Goal: Check status: Check status

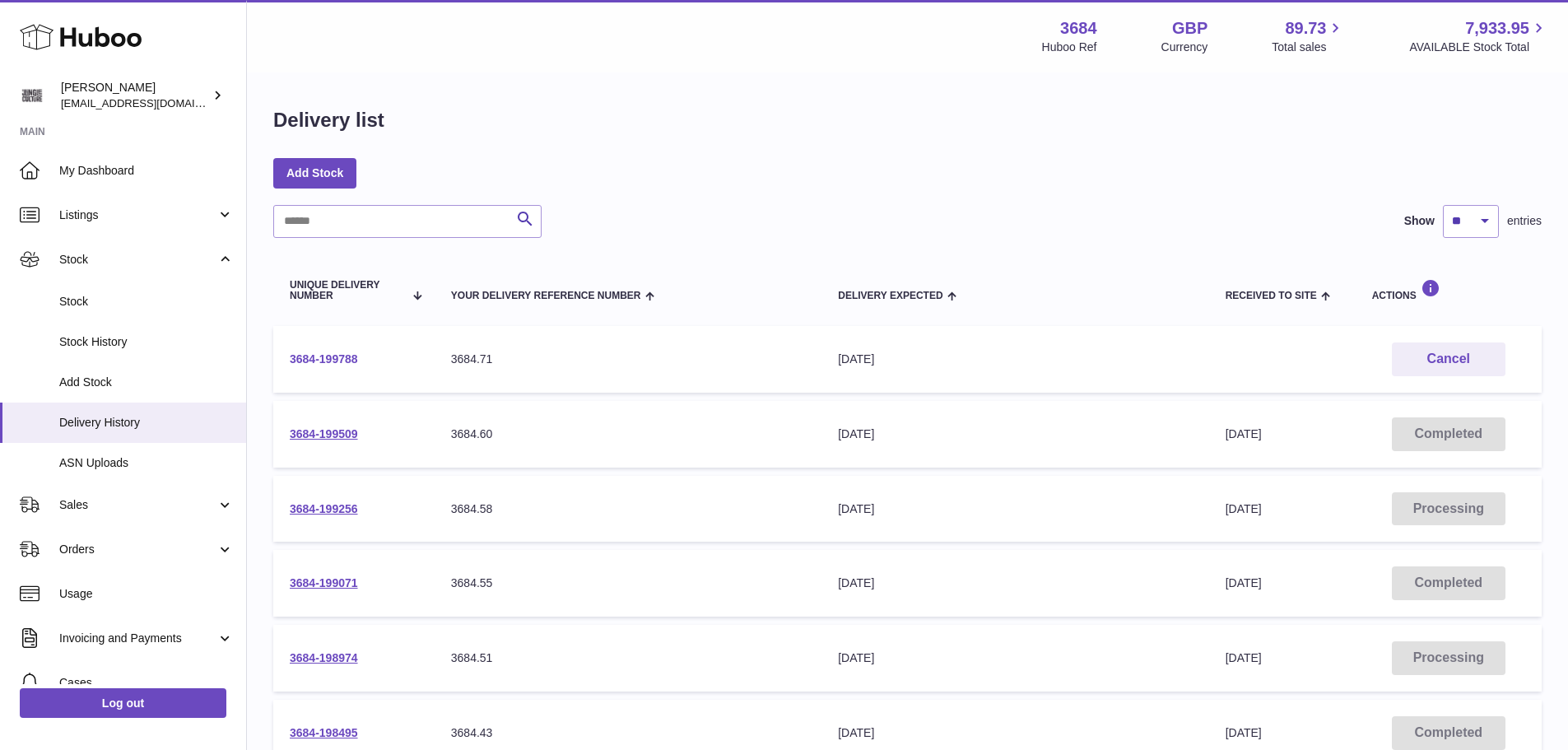
click at [328, 358] on link "3684-199788" at bounding box center [324, 358] width 68 height 13
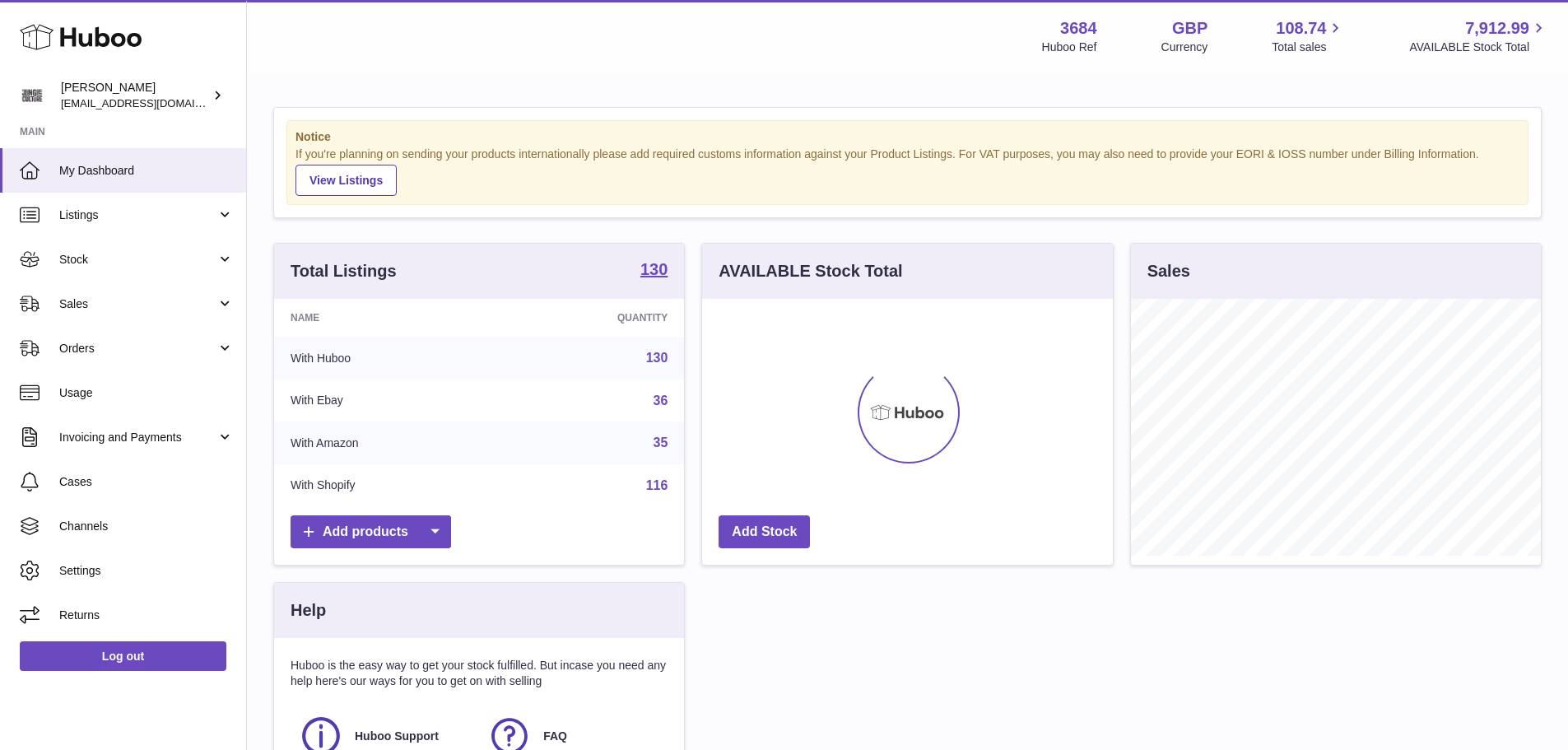
scroll to position [257, 411]
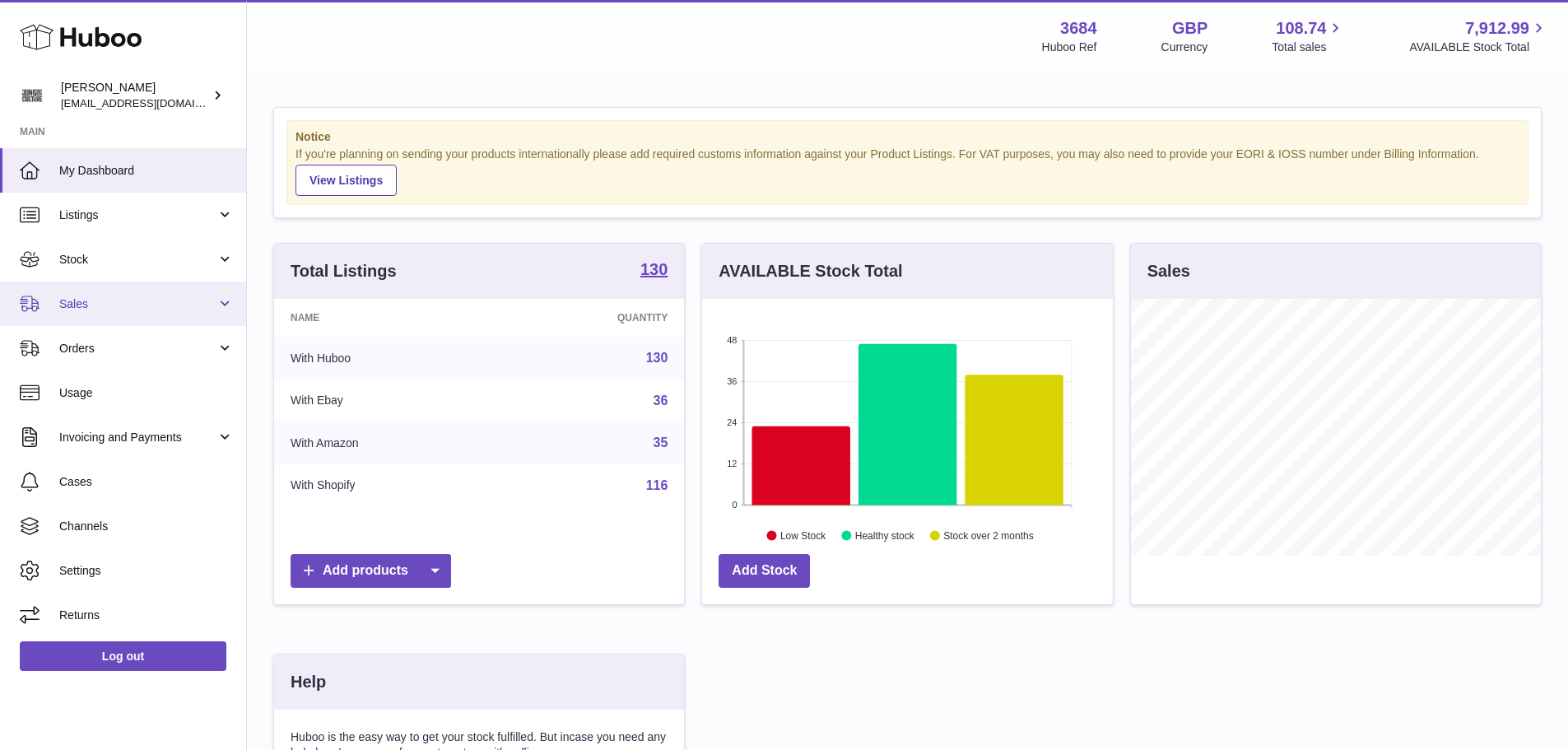
click at [123, 303] on span "Sales" at bounding box center [137, 304] width 157 height 16
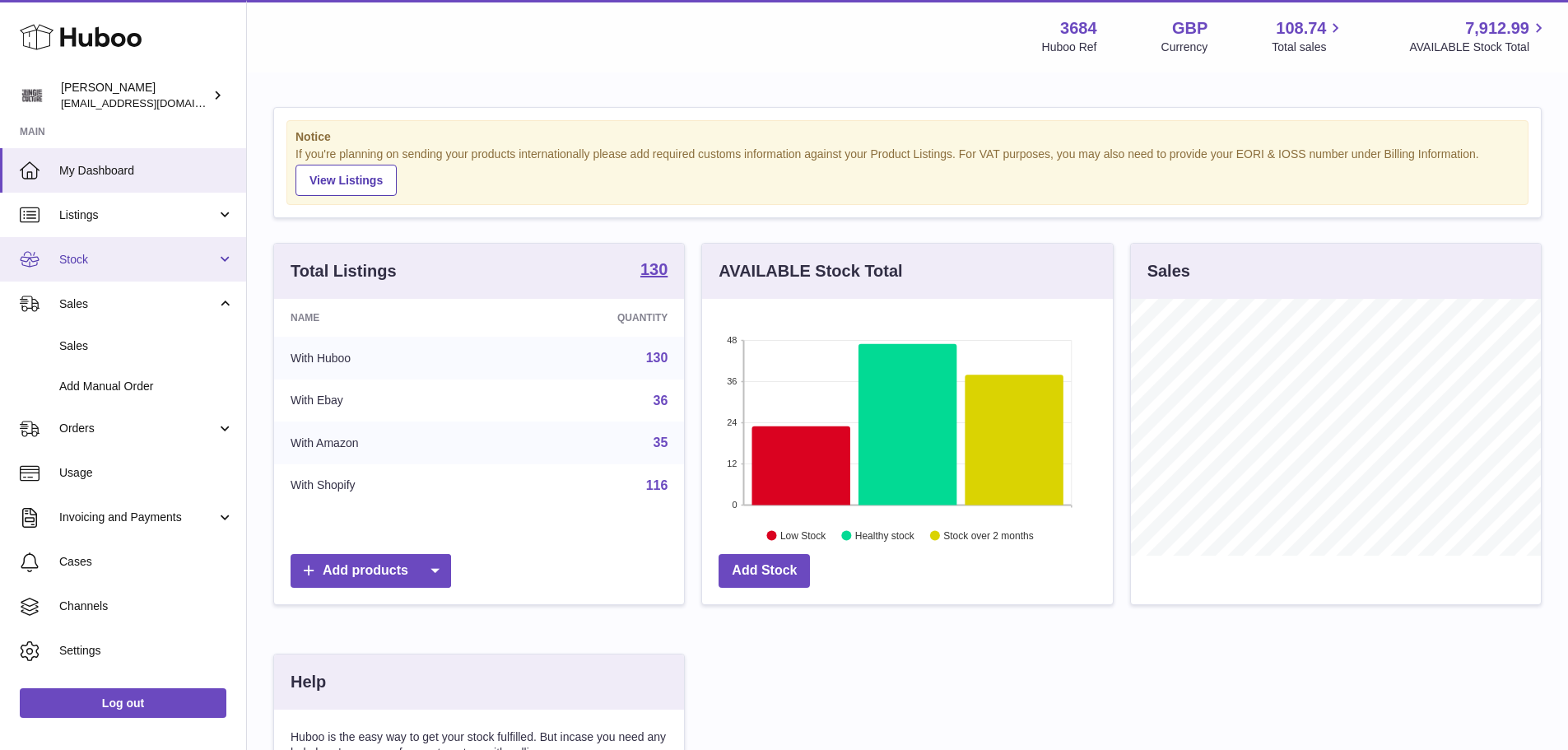
click at [128, 259] on span "Stock" at bounding box center [137, 260] width 157 height 16
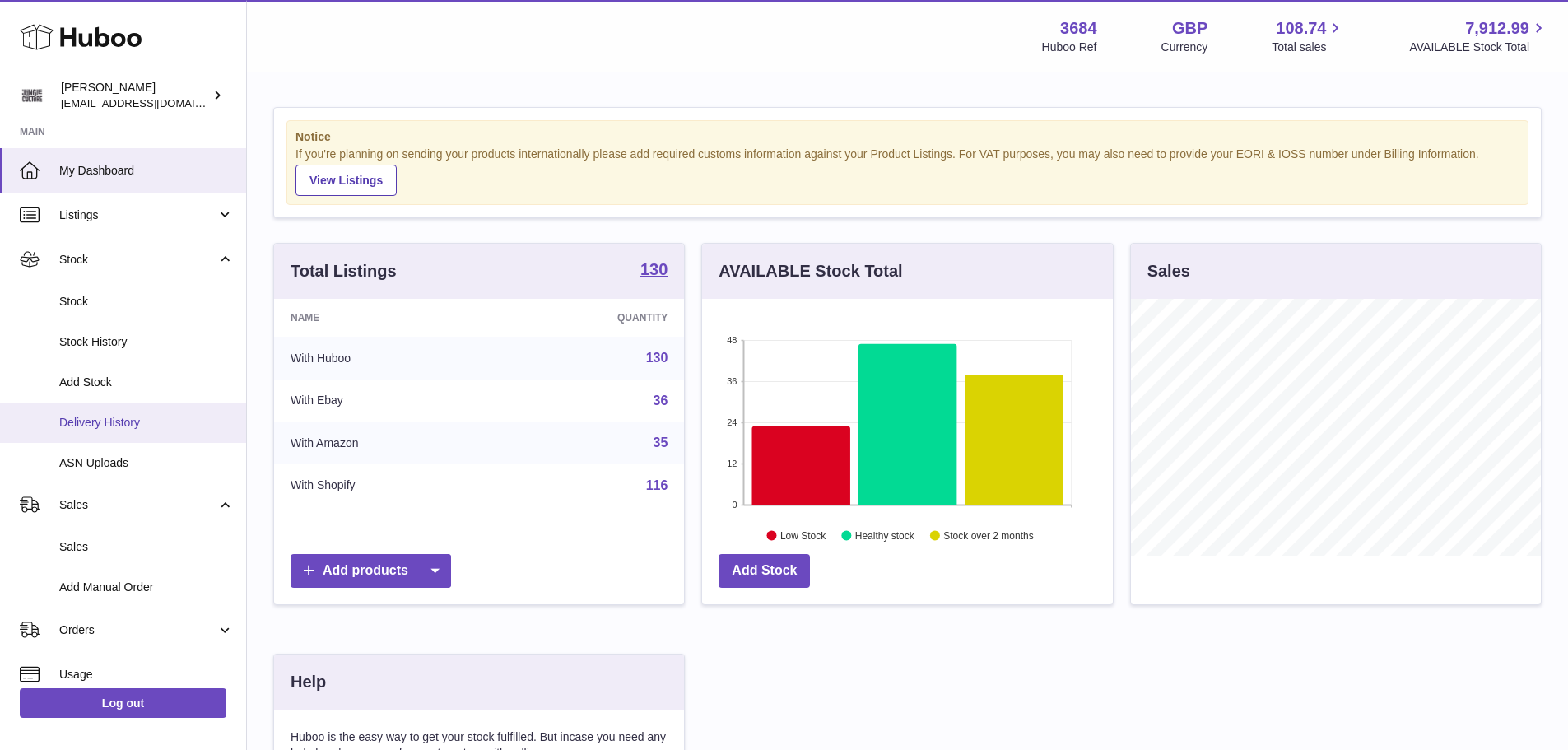
click at [125, 420] on span "Delivery History" at bounding box center [146, 423] width 174 height 16
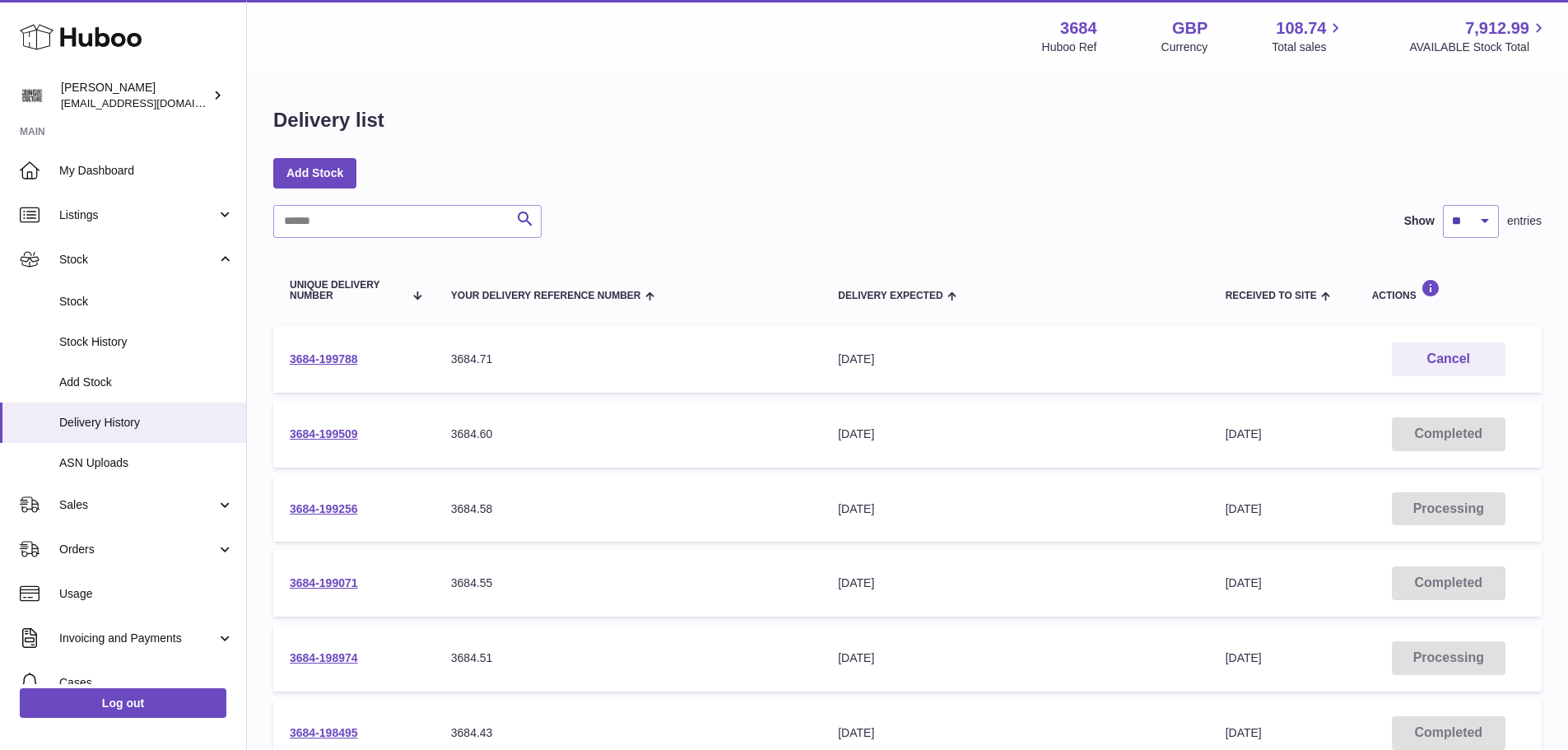
click at [303, 365] on td "3684-199788" at bounding box center [353, 359] width 161 height 67
click at [304, 360] on link "3684-199788" at bounding box center [324, 358] width 68 height 13
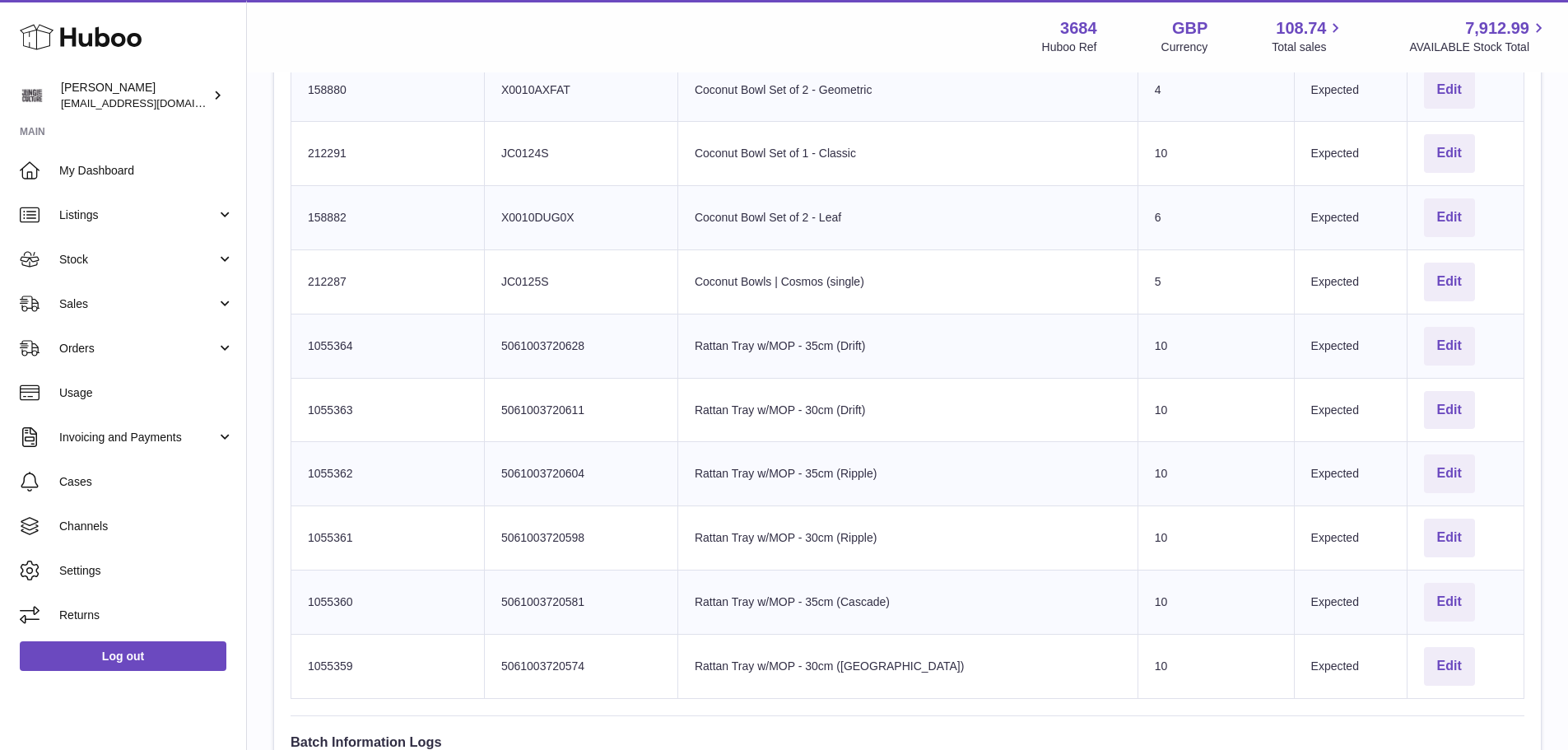
scroll to position [1646, 0]
click at [56, 302] on link "Sales" at bounding box center [123, 303] width 246 height 44
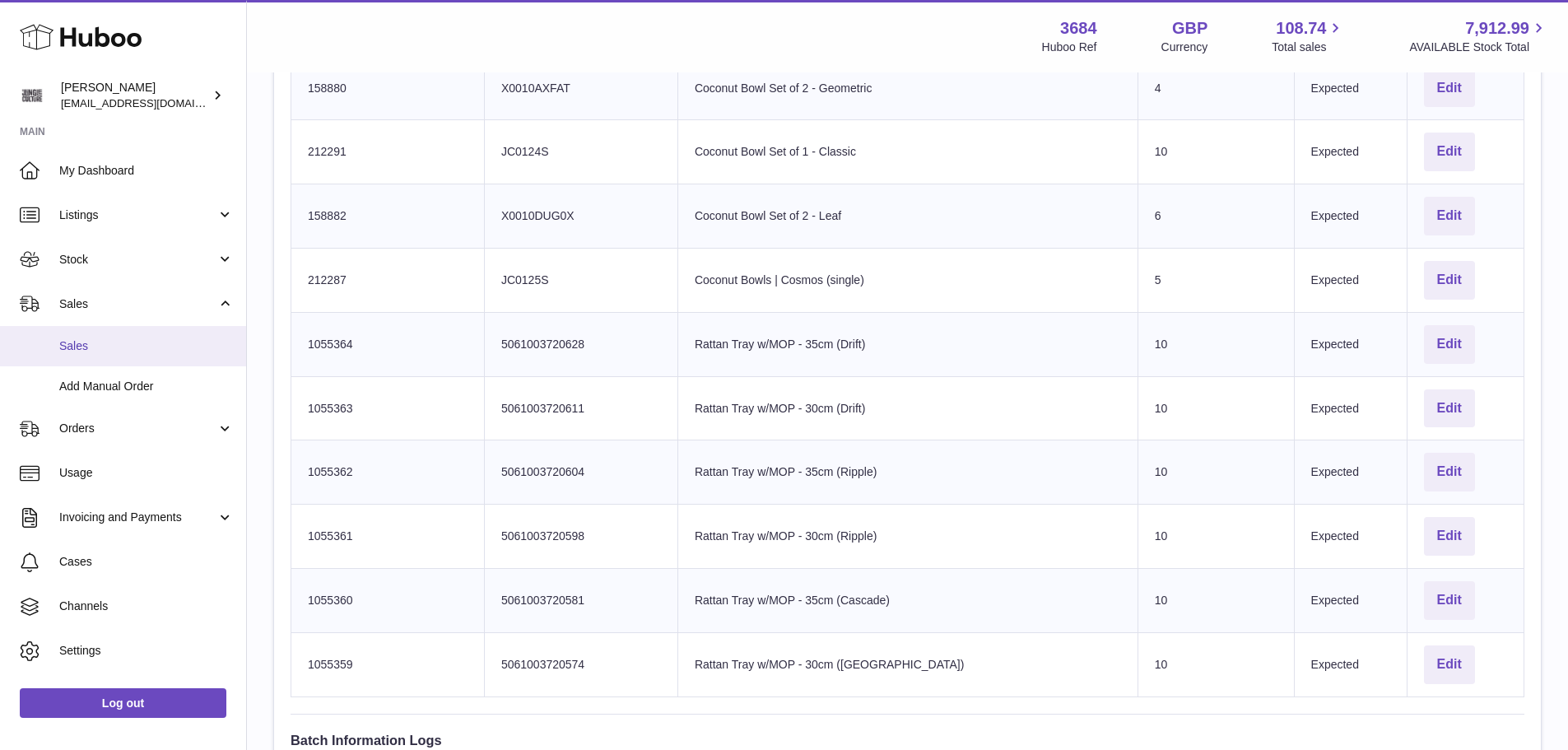
click at [84, 342] on span "Sales" at bounding box center [146, 346] width 174 height 16
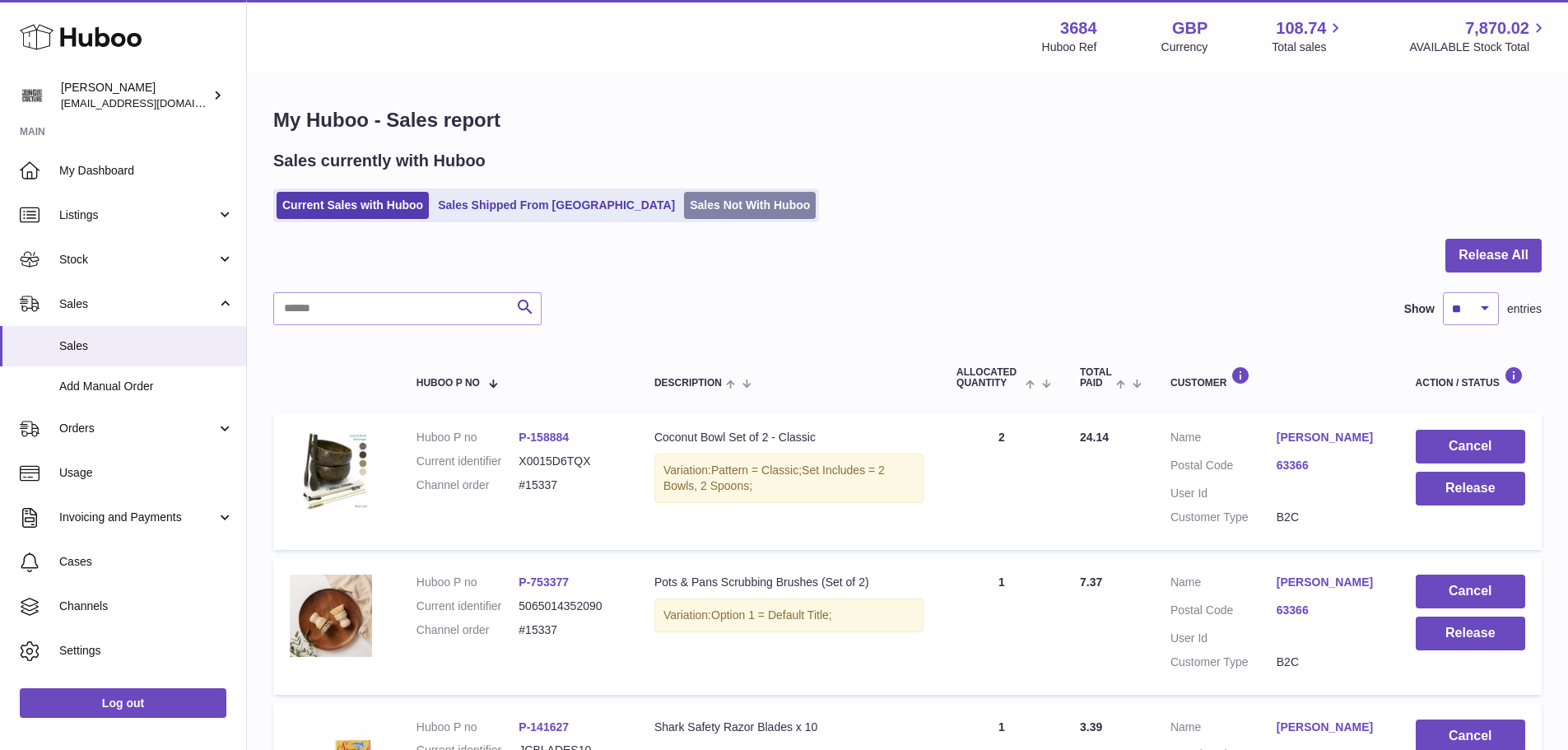
click at [684, 197] on link "Sales Not With Huboo" at bounding box center [750, 205] width 132 height 27
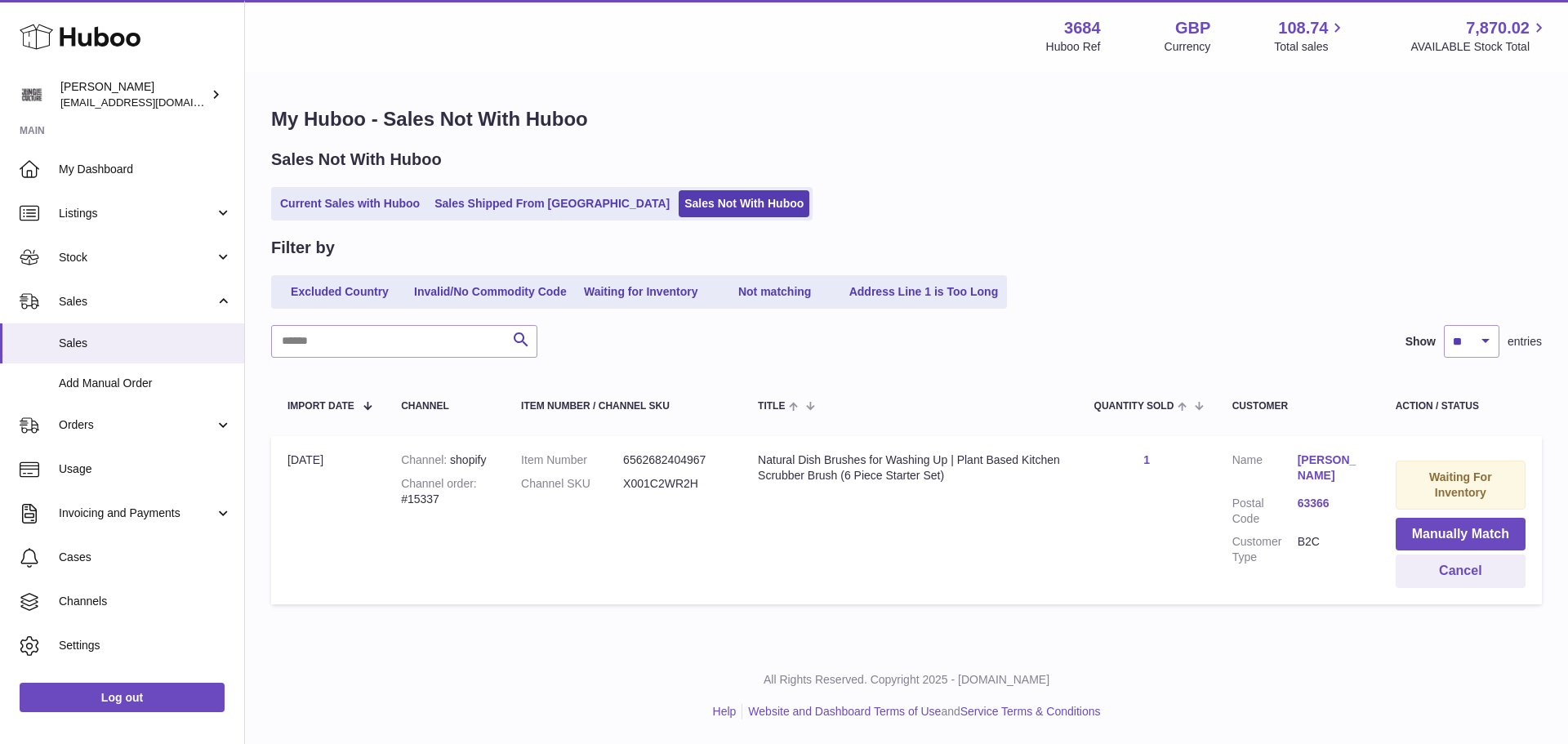
click at [1325, 504] on link "63366" at bounding box center [1331, 503] width 65 height 16
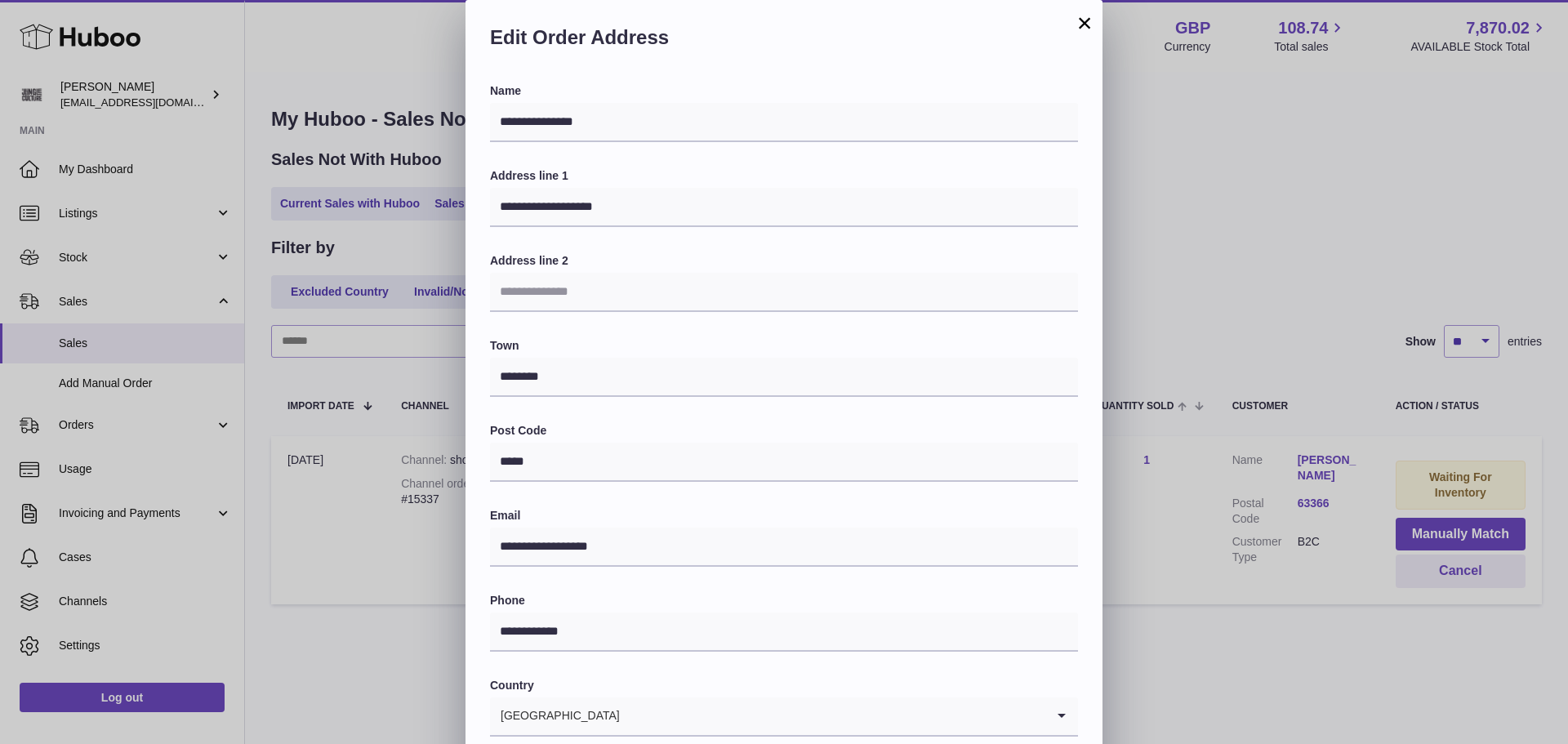
click at [1086, 22] on button "×" at bounding box center [1085, 23] width 20 height 20
